Goal: Find specific page/section: Find specific page/section

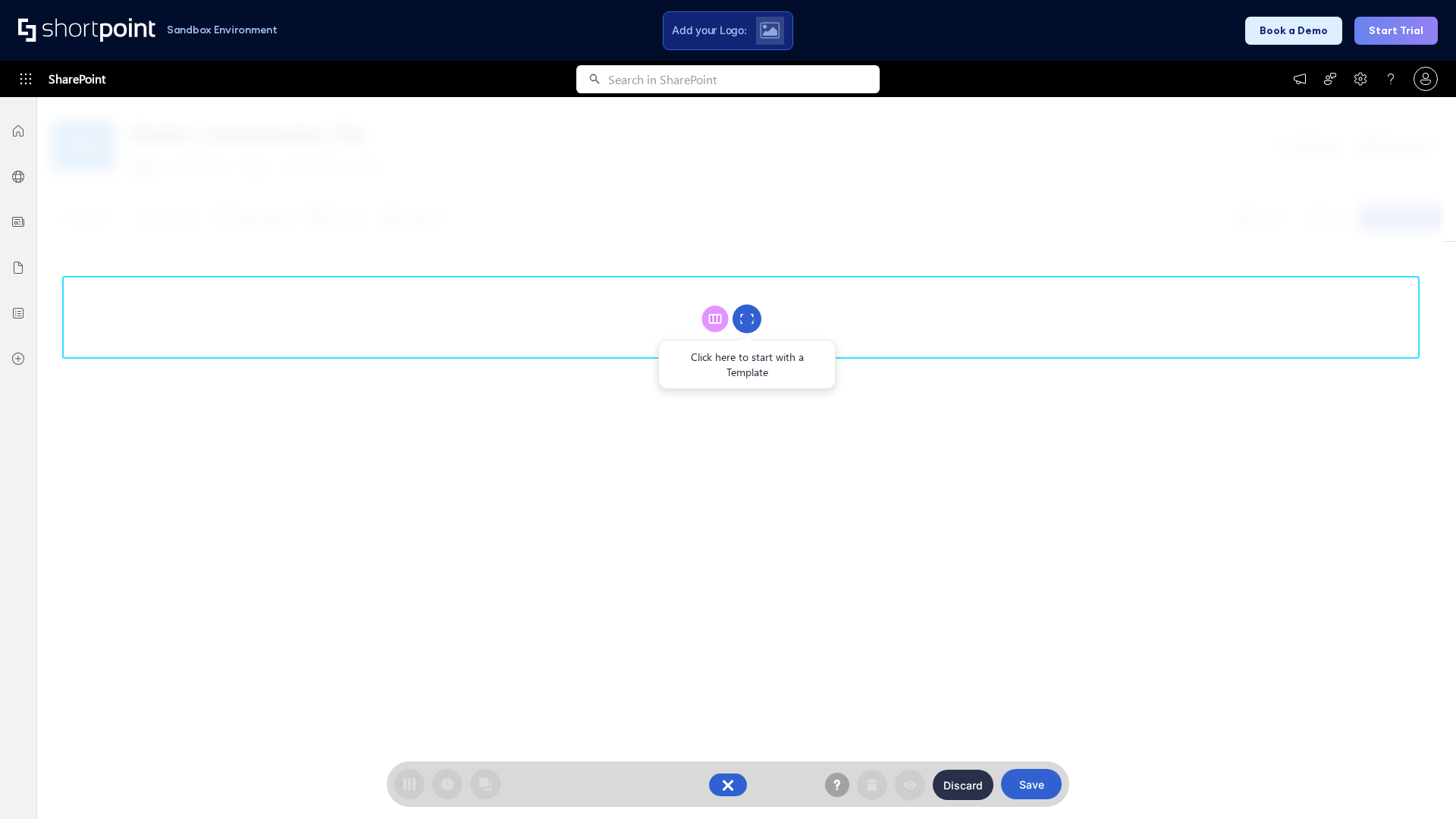
click at [747, 319] on circle at bounding box center [747, 319] width 28 height 28
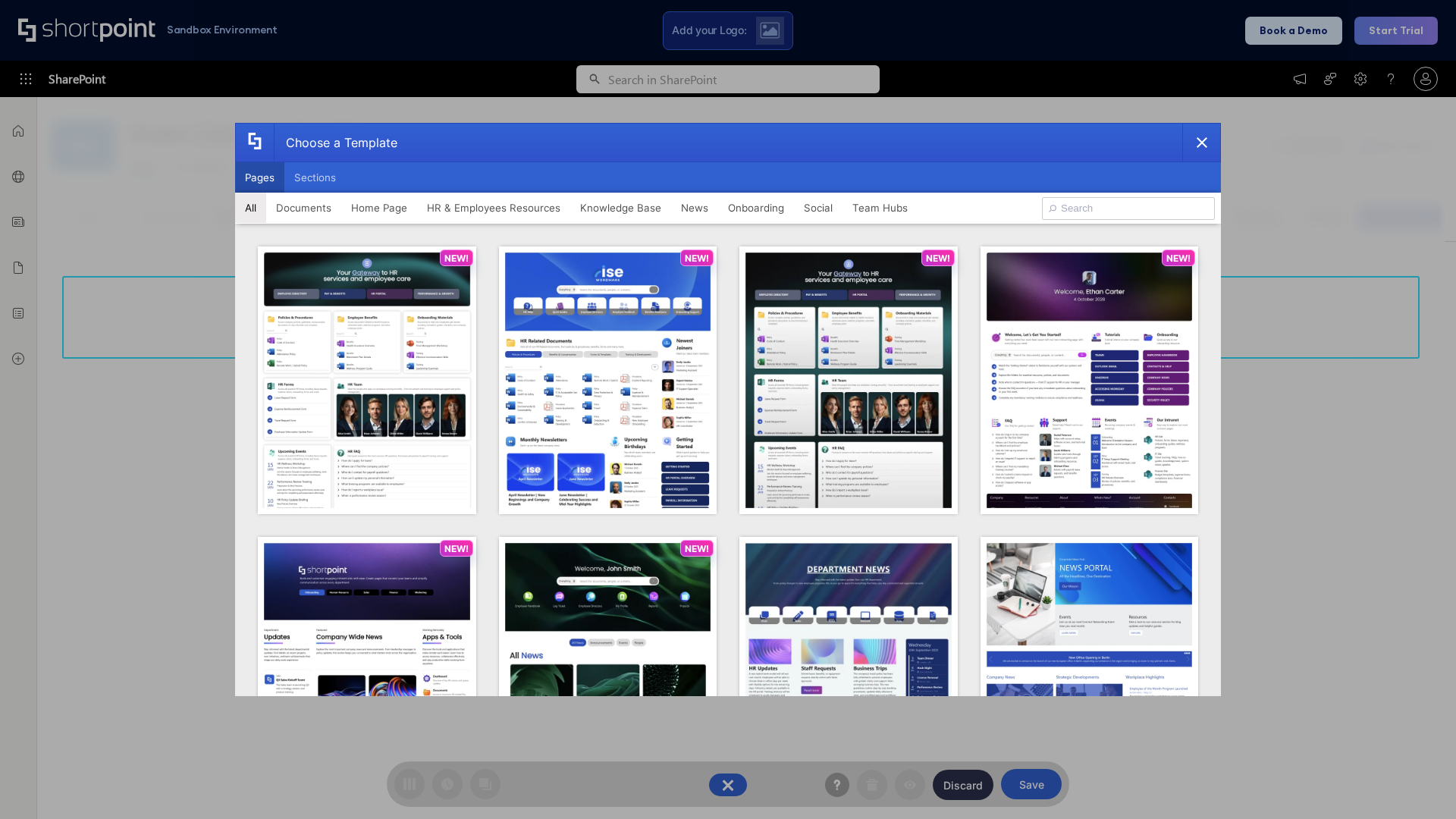
click at [259, 177] on button "Pages" at bounding box center [259, 177] width 49 height 30
type input "HR 10"
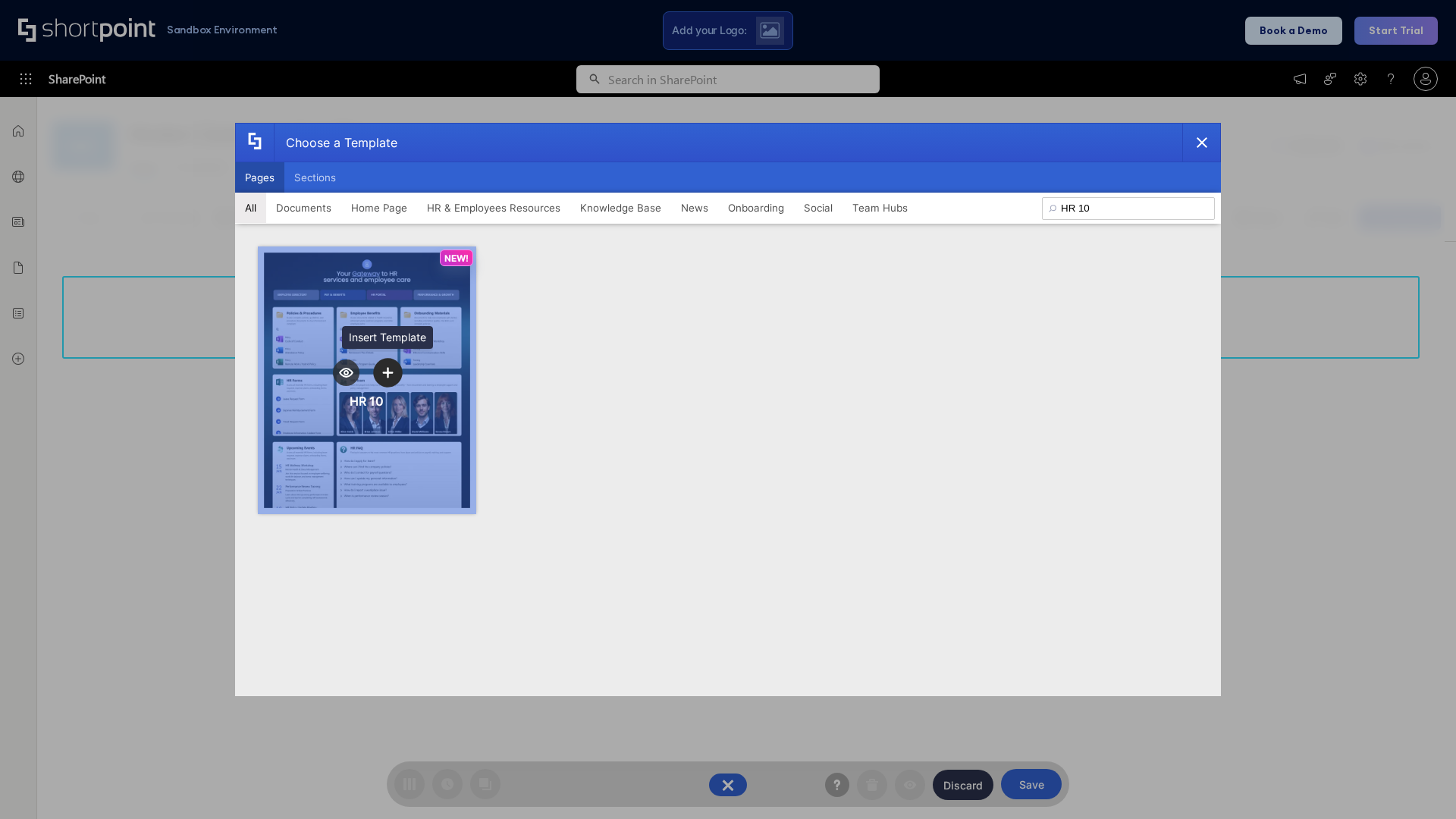
click at [387, 372] on icon "template selector" at bounding box center [387, 372] width 11 height 11
